Goal: Task Accomplishment & Management: Use online tool/utility

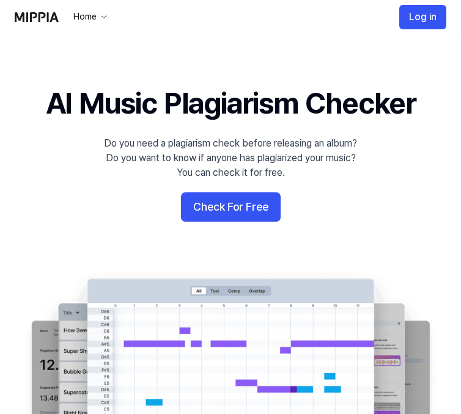
scroll to position [6, 0]
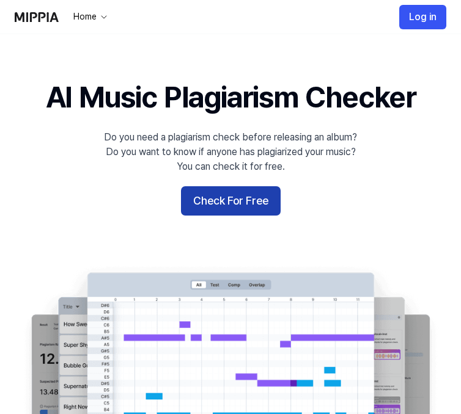
click at [223, 202] on 배너 "AI Music Plagiarism Checker Do you need a plagiarism check before releasing an …" at bounding box center [230, 258] width 461 height 362
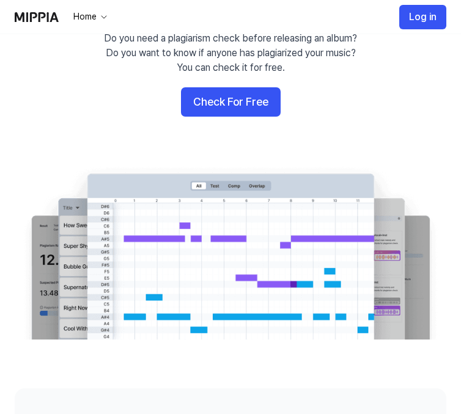
scroll to position [113, 0]
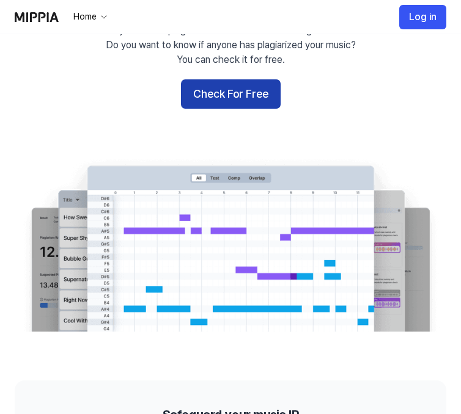
click at [221, 92] on button "Check For Free" at bounding box center [231, 93] width 100 height 29
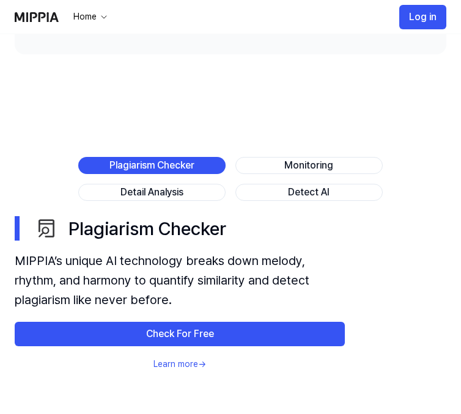
scroll to position [825, 0]
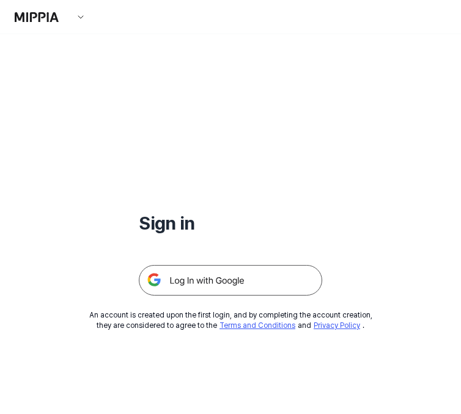
click at [205, 281] on img at bounding box center [230, 280] width 183 height 31
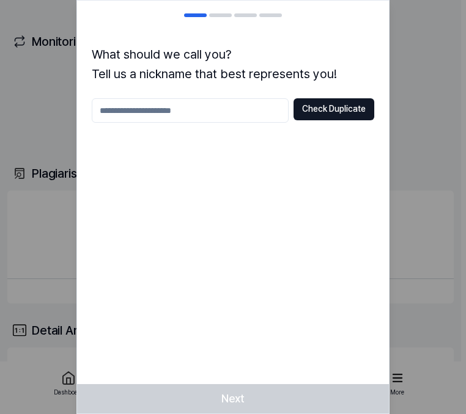
click at [187, 109] on input "text" at bounding box center [190, 110] width 197 height 24
type input "*******"
drag, startPoint x: 328, startPoint y: 111, endPoint x: 311, endPoint y: 116, distance: 17.8
click at [328, 111] on button "Check Duplicate" at bounding box center [333, 109] width 81 height 22
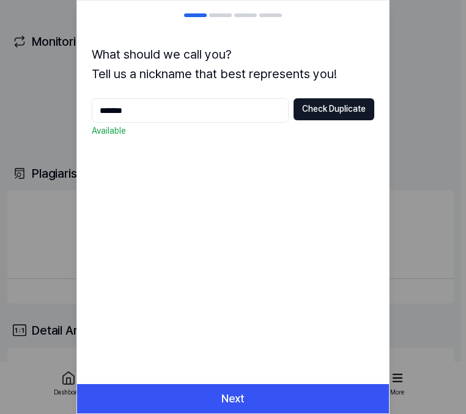
click at [230, 380] on div "What should we call you? Tell us a nickname that best represents you! ******* C…" at bounding box center [232, 207] width 313 height 414
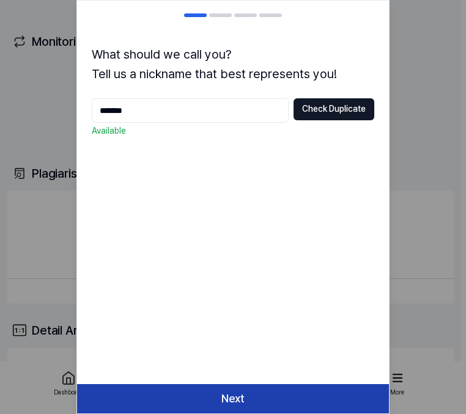
click at [223, 391] on button "Next" at bounding box center [233, 399] width 312 height 29
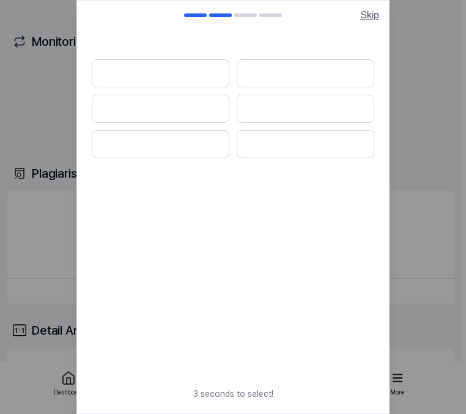
click at [364, 18] on span "Skip" at bounding box center [369, 15] width 19 height 15
click at [366, 17] on span "Skip" at bounding box center [369, 15] width 19 height 15
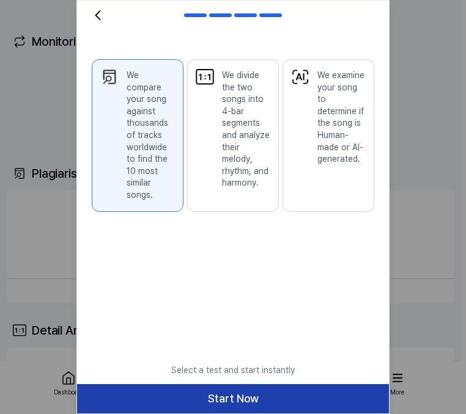
click at [220, 395] on button "Start Now" at bounding box center [233, 399] width 312 height 29
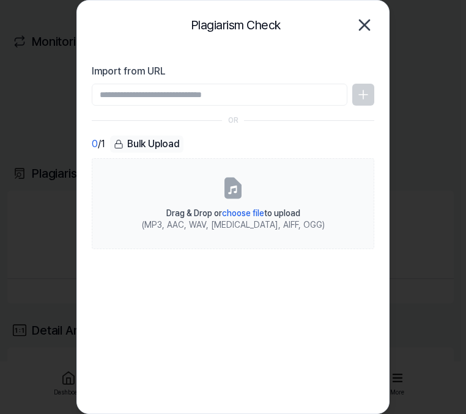
click at [366, 25] on icon "button" at bounding box center [365, 25] width 20 height 20
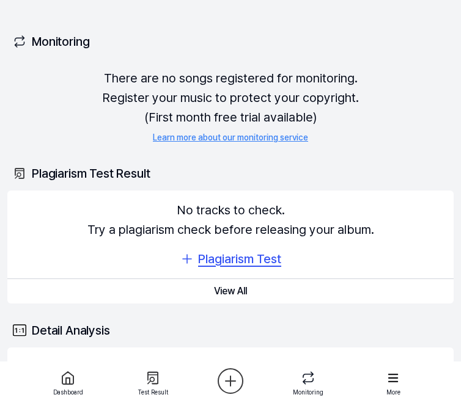
click at [213, 260] on div "Plagiarism Test" at bounding box center [239, 259] width 83 height 20
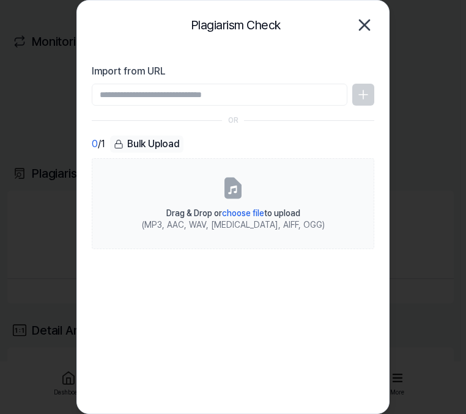
click at [191, 98] on input "Import from URL" at bounding box center [220, 95] width 256 height 22
type input "**********"
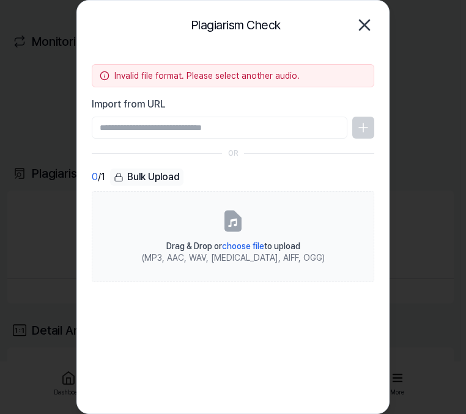
click at [366, 37] on div "Plagiarism Check Close" at bounding box center [233, 25] width 282 height 24
click at [364, 25] on icon "button" at bounding box center [364, 25] width 10 height 10
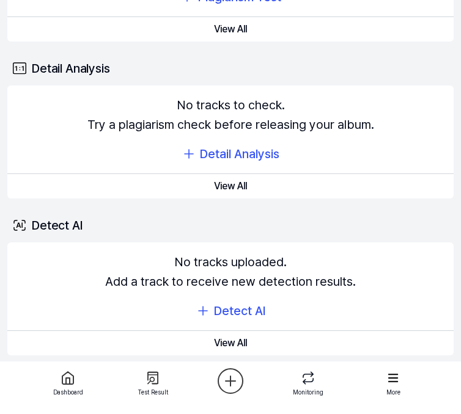
scroll to position [262, 0]
